Goal: Navigation & Orientation: Find specific page/section

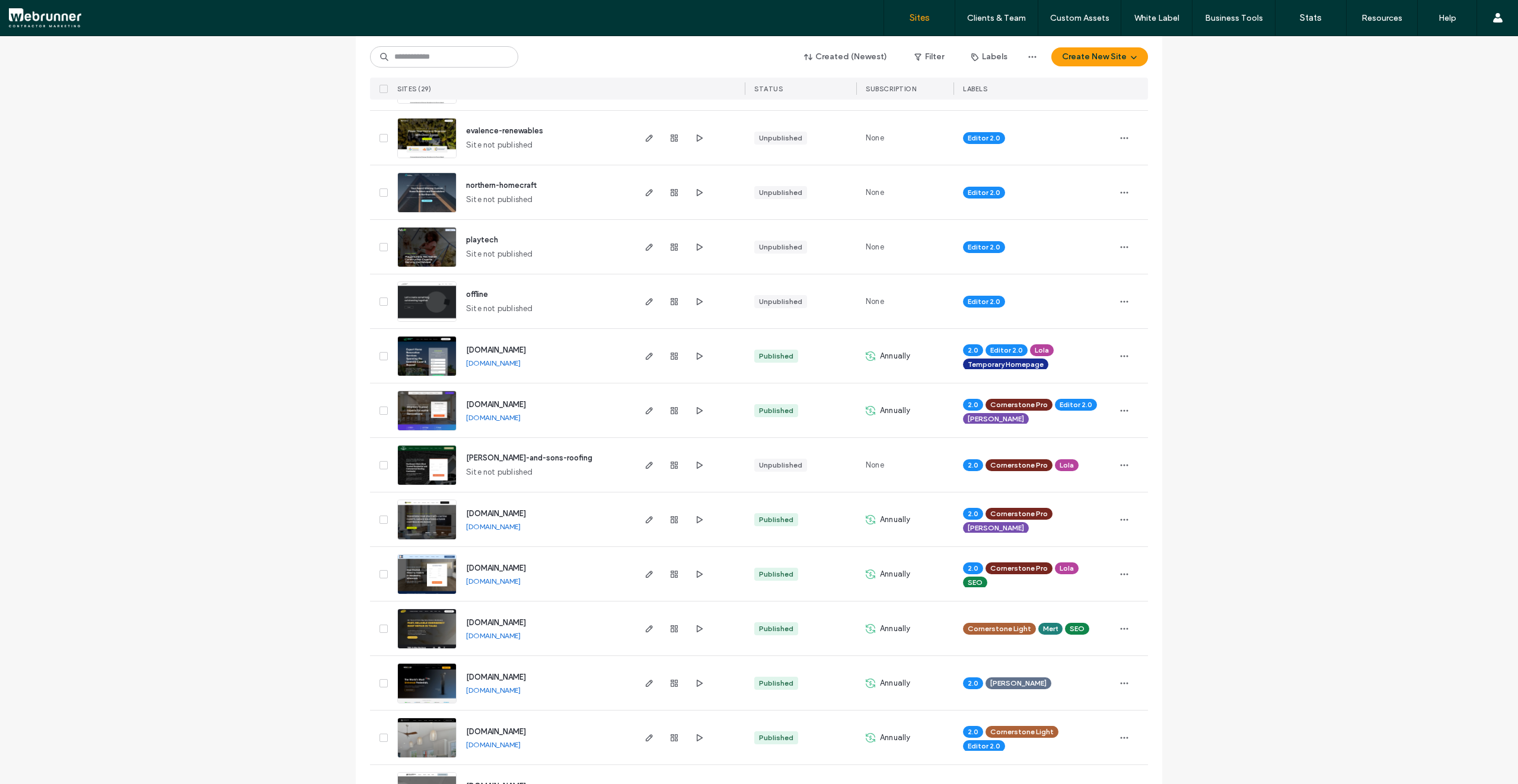
scroll to position [178, 0]
click at [647, 734] on use "button" at bounding box center [649, 737] width 7 height 7
